Goal: Task Accomplishment & Management: Use online tool/utility

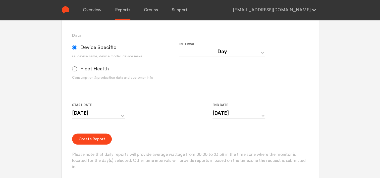
click at [148, 116] on div "Start Date [DATE] ‹ [DATE] › Su Mo Tu We Th Fr Sa 27 28 29 30 31 1 2 3 4 5 6 7 …" at bounding box center [179, 113] width 214 height 23
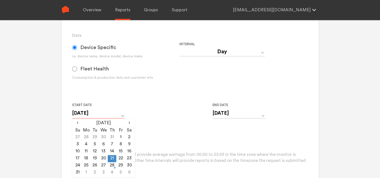
click at [123, 115] on input "[DATE]" at bounding box center [98, 113] width 53 height 10
click at [104, 165] on td "27" at bounding box center [103, 165] width 9 height 7
type input "[DATE]"
click at [155, 135] on div "Create Report Please note that daily reports will provide average wattage from …" at bounding box center [190, 151] width 236 height 37
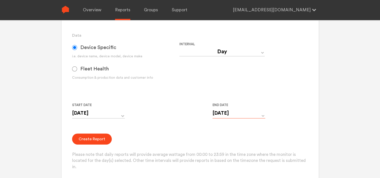
click at [230, 111] on input "[DATE]" at bounding box center [238, 113] width 53 height 10
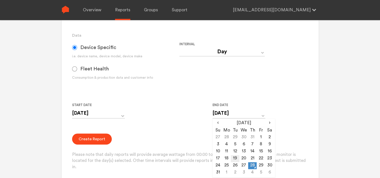
drag, startPoint x: 246, startPoint y: 166, endPoint x: 231, endPoint y: 156, distance: 17.3
click at [245, 165] on td "27" at bounding box center [243, 165] width 9 height 7
type input "[DATE]"
click at [175, 131] on form "Group Single Monitor Monitor Group Chugoku Electrical Instruments Default Group…" at bounding box center [190, 71] width 236 height 197
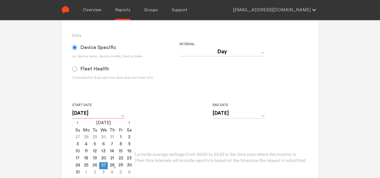
click at [122, 115] on input "[DATE]" at bounding box center [98, 113] width 53 height 10
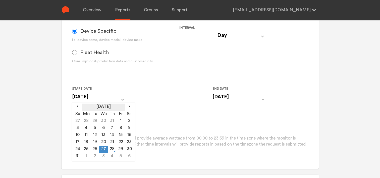
scroll to position [151, 0]
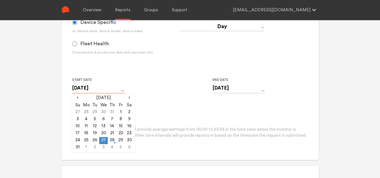
click at [123, 89] on input "[DATE]" at bounding box center [98, 88] width 53 height 10
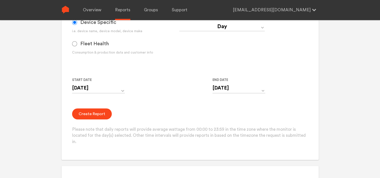
click at [140, 86] on div "Start Date [DATE] ‹ [DATE] › Su Mo Tu We Th Fr Sa 27 28 29 30 31 1 2 3 4 5 6 7 …" at bounding box center [179, 88] width 214 height 23
click at [120, 90] on input "[DATE]" at bounding box center [98, 88] width 53 height 10
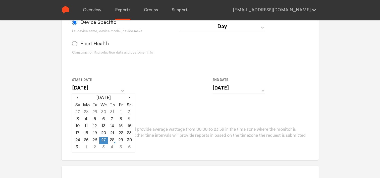
click at [164, 72] on form "Group Single Monitor Monitor Group Chugoku Electrical Instruments Default Group…" at bounding box center [190, 46] width 236 height 197
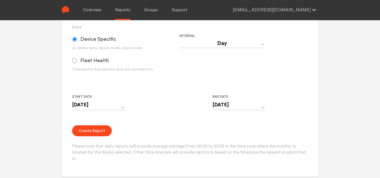
scroll to position [126, 0]
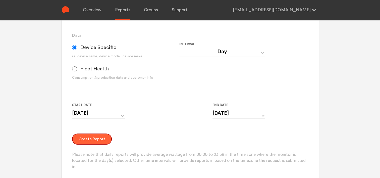
click at [88, 139] on button "Create Report" at bounding box center [92, 138] width 40 height 11
click at [87, 138] on button "Create Report" at bounding box center [92, 138] width 40 height 11
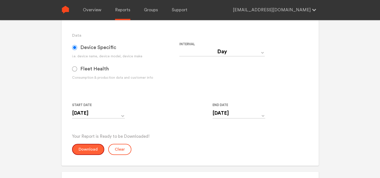
click at [93, 152] on button "Download" at bounding box center [88, 149] width 32 height 11
